Goal: Find specific page/section: Find specific page/section

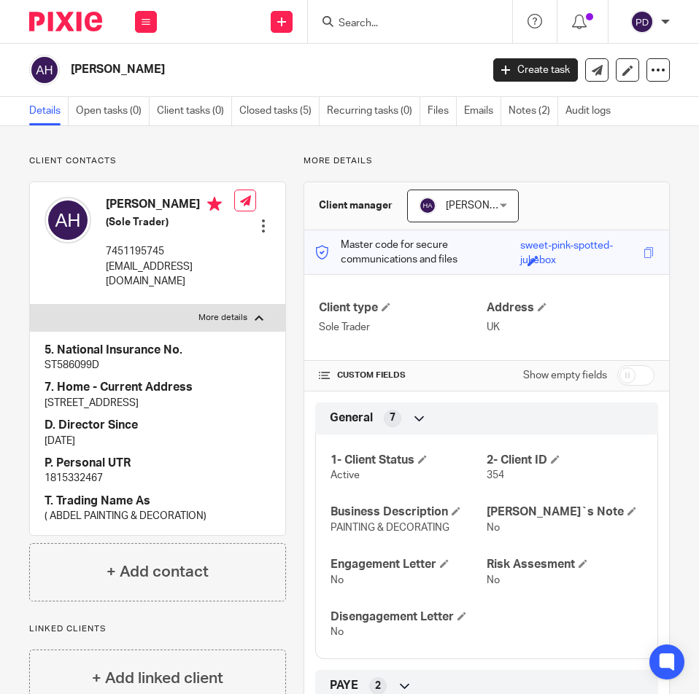
click at [367, 26] on input "Search" at bounding box center [402, 23] width 131 height 13
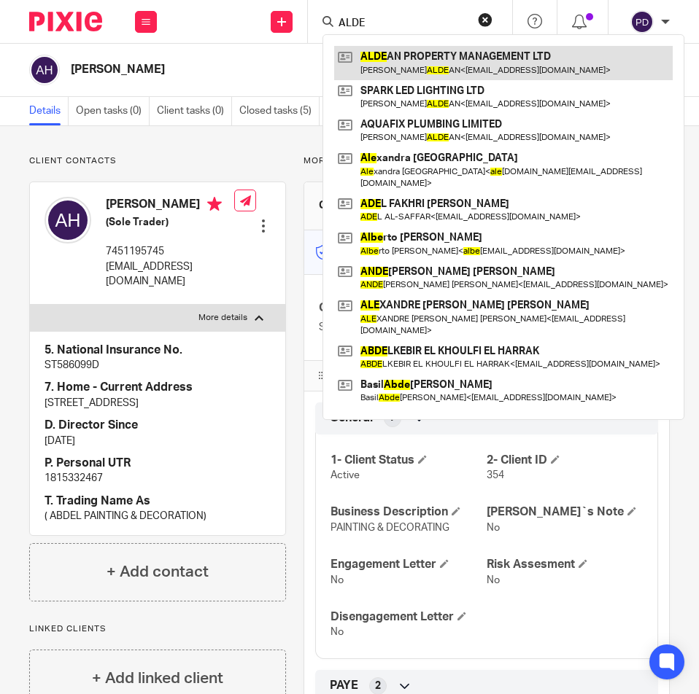
type input "ALDE"
click at [409, 54] on link at bounding box center [503, 63] width 338 height 34
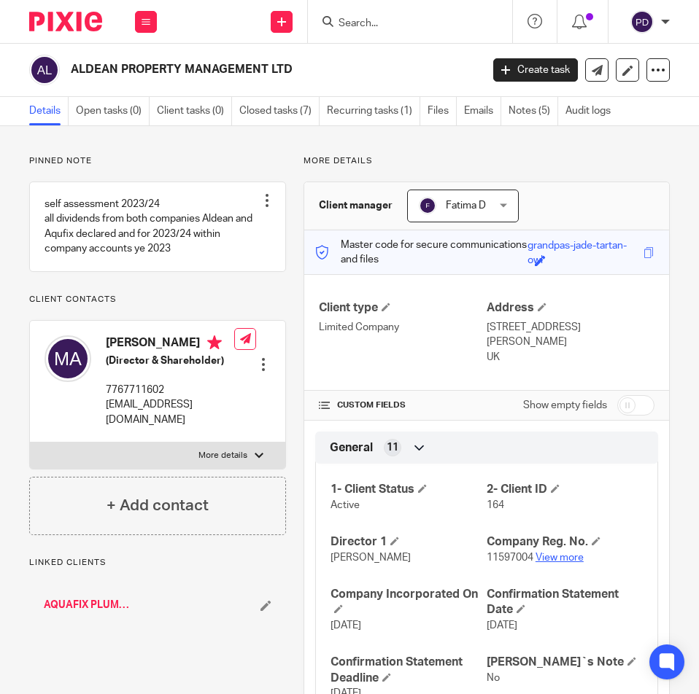
click at [542, 556] on link "View more" at bounding box center [559, 558] width 48 height 10
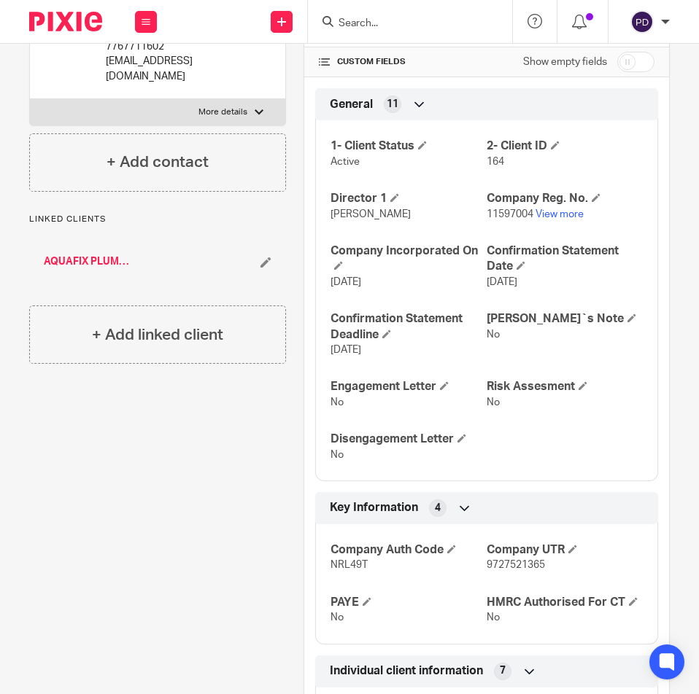
scroll to position [219, 0]
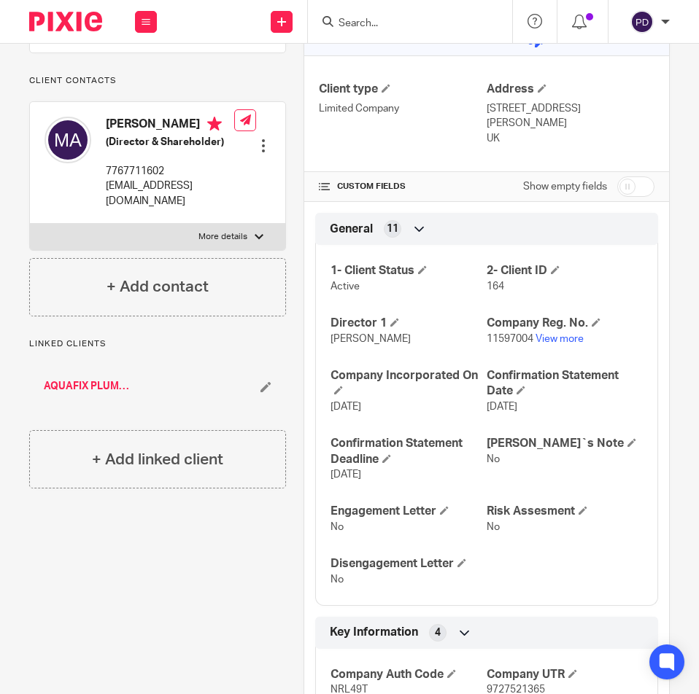
click at [357, 28] on input "Search" at bounding box center [402, 23] width 131 height 13
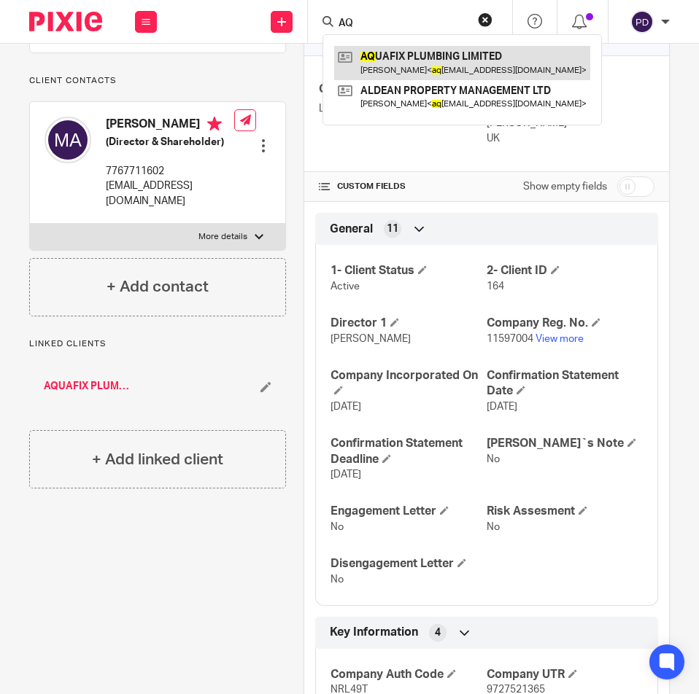
type input "AQ"
click at [445, 62] on link at bounding box center [462, 63] width 256 height 34
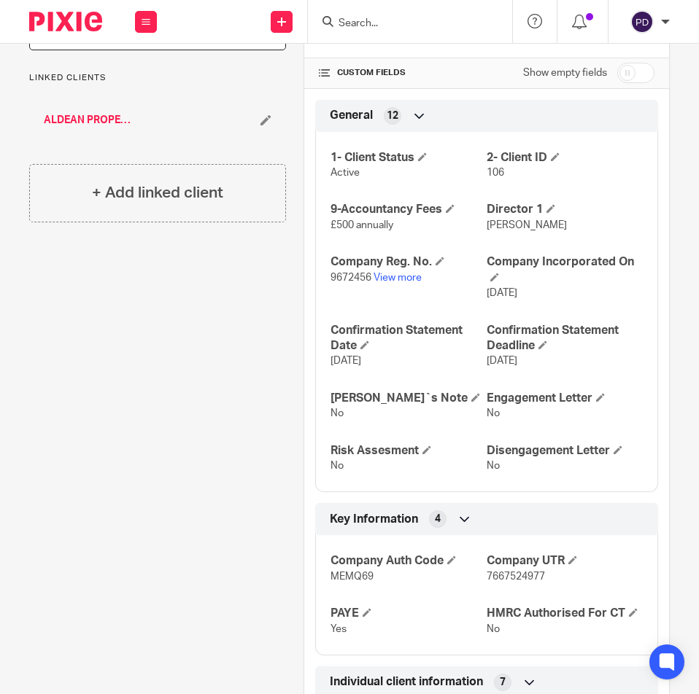
scroll to position [146, 0]
